Goal: Information Seeking & Learning: Check status

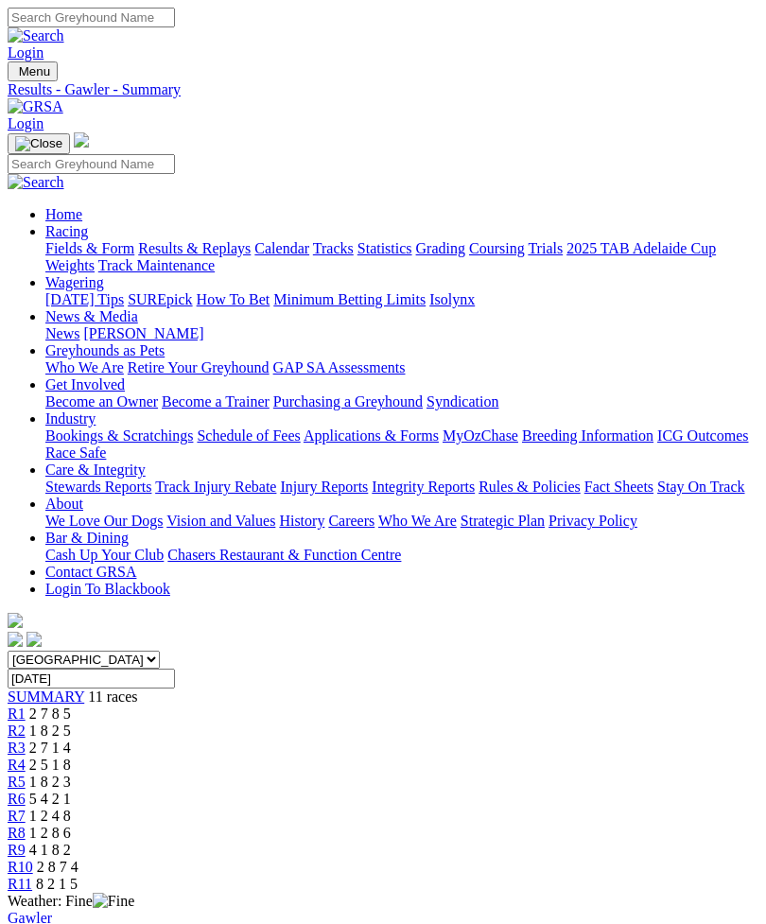
scroll to position [213, 0]
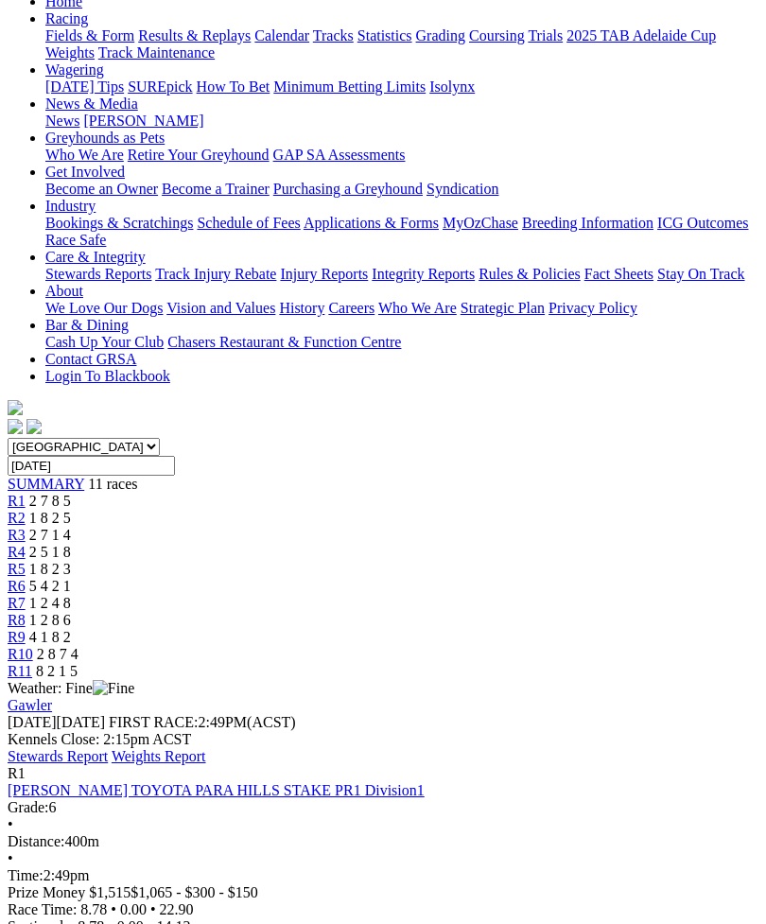
click at [108, 748] on link "Stewards Report" at bounding box center [58, 756] width 100 height 16
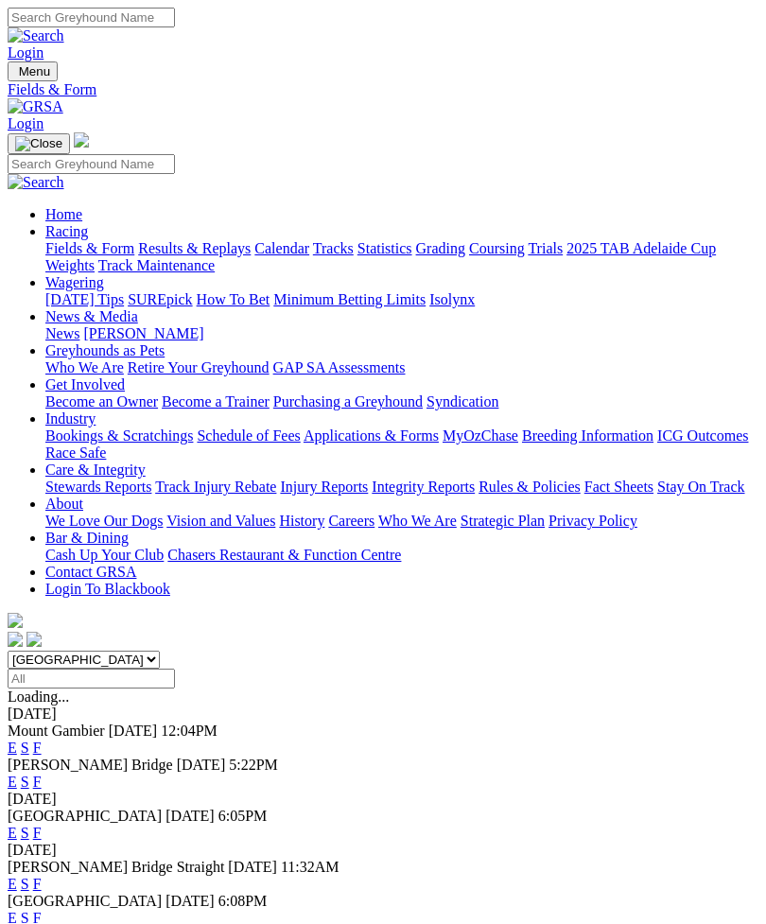
scroll to position [16, 0]
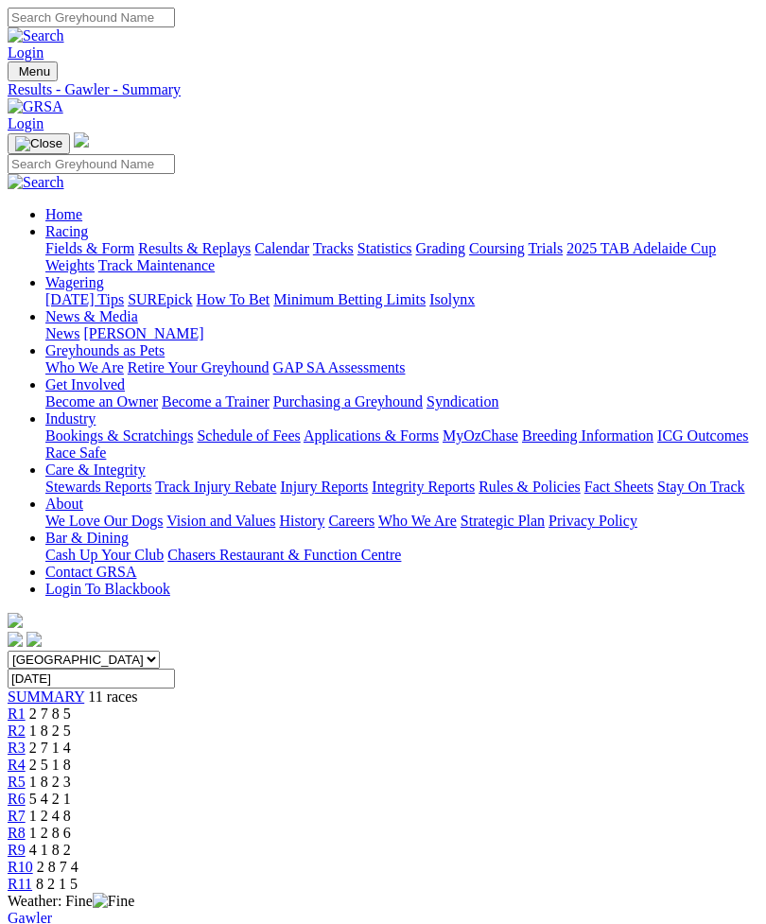
scroll to position [213, 0]
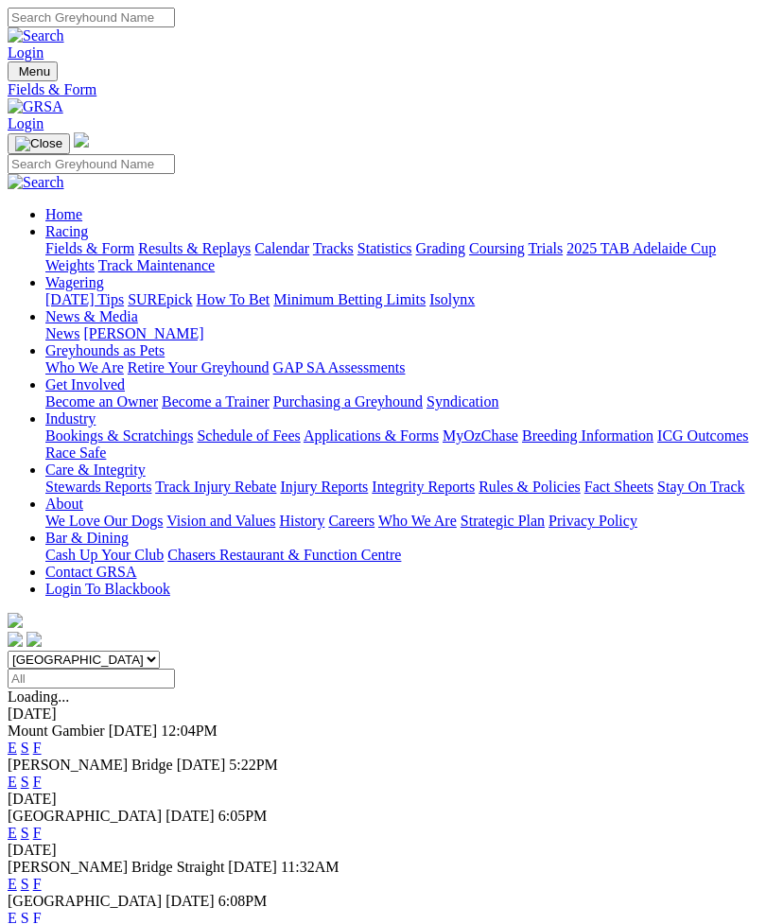
scroll to position [16, 0]
